Goal: Book appointment/travel/reservation

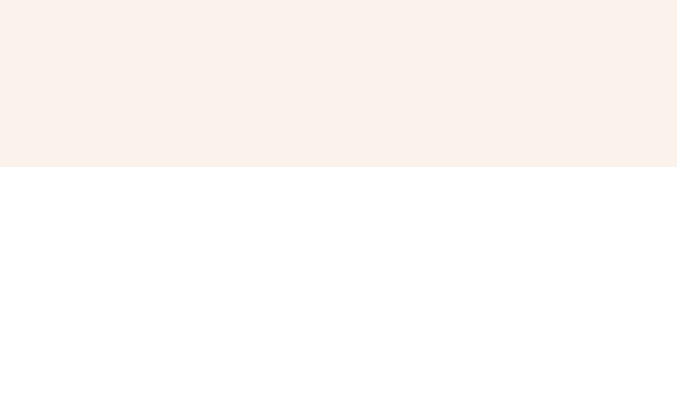
scroll to position [461, 0]
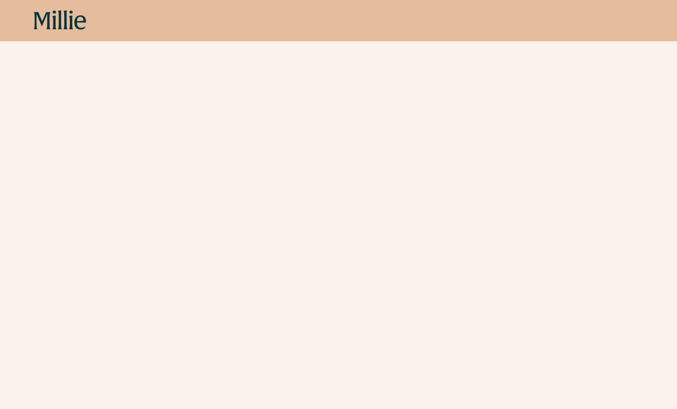
scroll to position [965, 0]
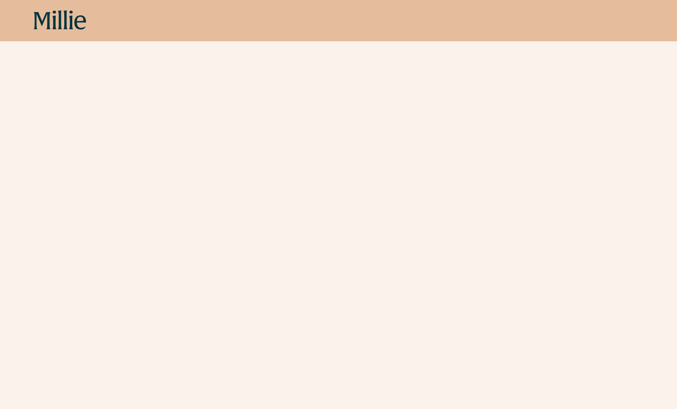
scroll to position [997, 0]
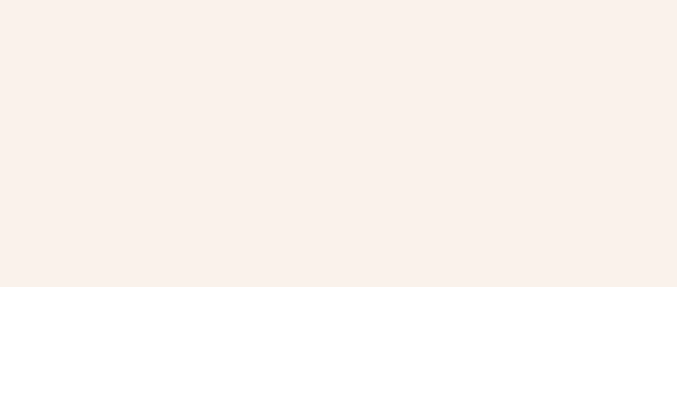
click at [625, 127] on div "Schedule your appointment We offer compassionate, expert care for a wide range …" at bounding box center [338, 177] width 677 height 2165
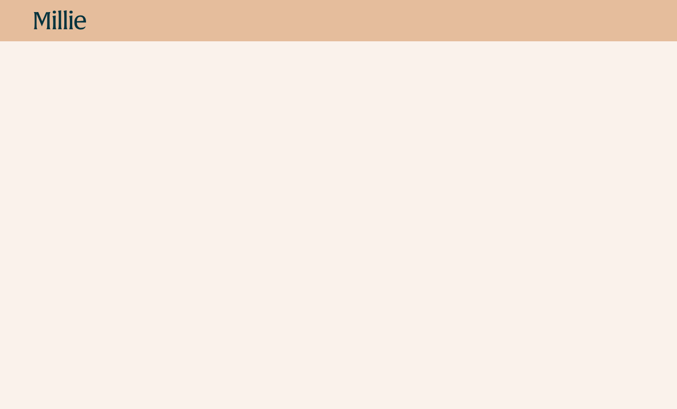
scroll to position [1488, 0]
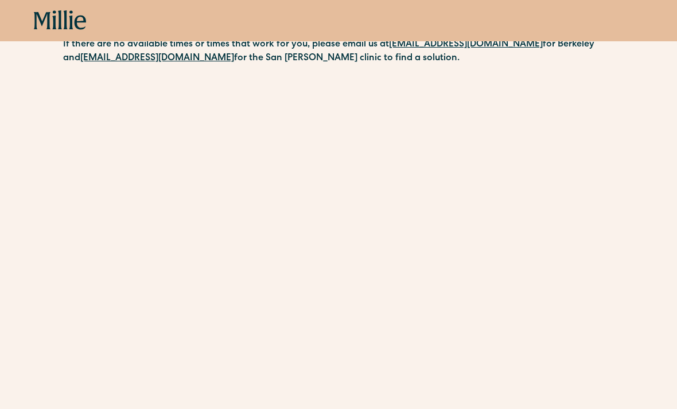
scroll to position [342, 0]
